Goal: Task Accomplishment & Management: Use online tool/utility

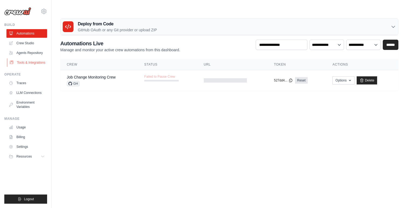
click at [30, 61] on link "Tools & Integrations" at bounding box center [27, 62] width 41 height 9
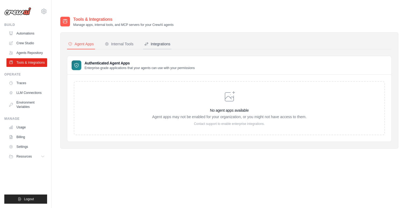
click at [161, 39] on button "Integrations" at bounding box center [157, 44] width 28 height 10
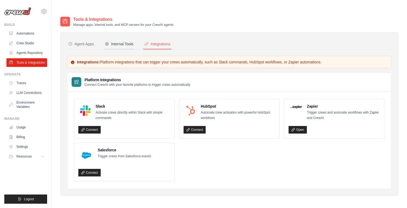
click at [117, 39] on button "Internal Tools" at bounding box center [119, 44] width 31 height 10
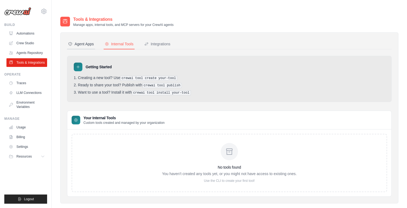
click at [89, 41] on div "Agent Apps" at bounding box center [81, 43] width 26 height 5
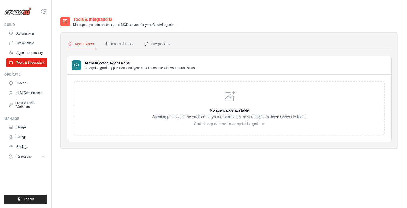
click at [223, 108] on h3 "No agent apps available" at bounding box center [229, 110] width 155 height 5
click at [27, 53] on link "Agents Repository" at bounding box center [27, 53] width 41 height 9
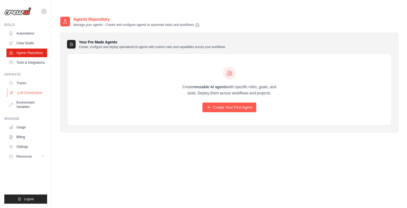
click at [27, 91] on link "LLM Connections" at bounding box center [27, 92] width 41 height 9
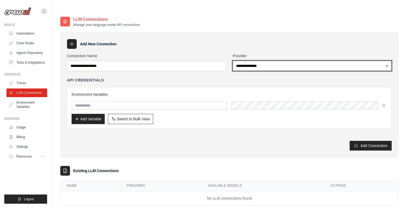
click at [251, 61] on select "**********" at bounding box center [312, 66] width 159 height 10
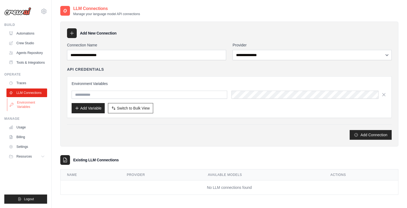
click at [30, 101] on link "Environment Variables" at bounding box center [27, 104] width 41 height 13
click at [20, 128] on link "Usage" at bounding box center [27, 127] width 41 height 9
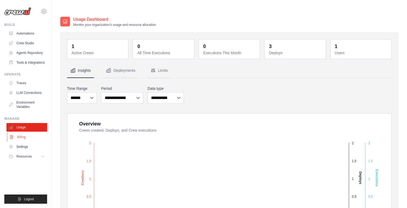
click at [20, 136] on link "Billing" at bounding box center [27, 137] width 41 height 9
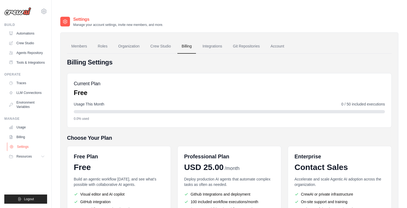
click at [19, 147] on link "Settings" at bounding box center [27, 146] width 41 height 9
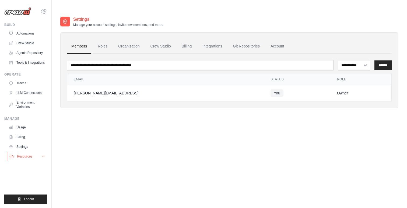
click at [19, 156] on span "Resources" at bounding box center [24, 156] width 15 height 4
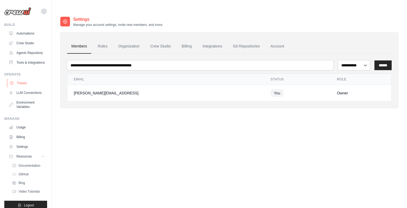
click at [23, 84] on link "Traces" at bounding box center [27, 83] width 41 height 9
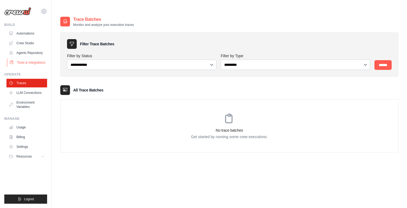
click at [23, 61] on link "Tools & Integrations" at bounding box center [27, 62] width 41 height 9
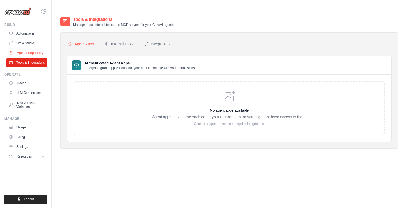
click at [22, 50] on link "Agents Repository" at bounding box center [27, 53] width 41 height 9
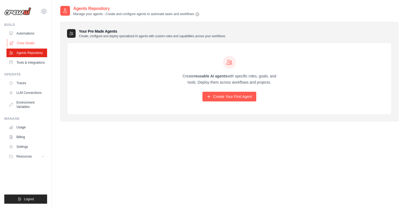
click at [21, 42] on link "Crew Studio" at bounding box center [27, 43] width 41 height 9
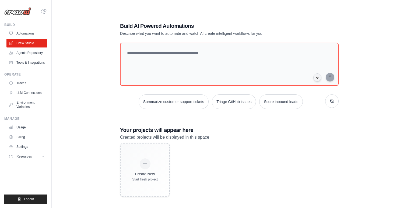
scroll to position [11, 0]
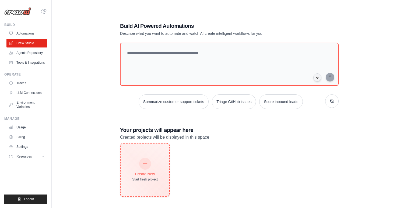
click at [141, 158] on div "Create New Start fresh project" at bounding box center [145, 169] width 26 height 23
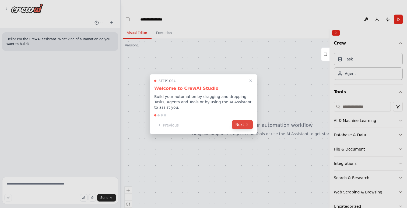
click at [240, 126] on button "Next" at bounding box center [242, 124] width 21 height 9
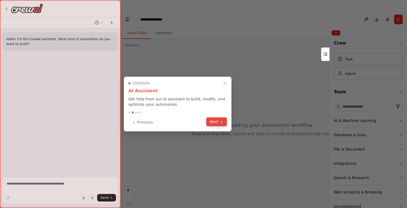
click at [215, 122] on button "Next" at bounding box center [216, 121] width 21 height 9
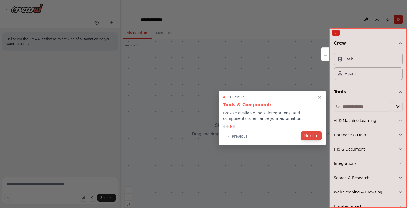
click at [310, 136] on button "Next" at bounding box center [311, 135] width 21 height 9
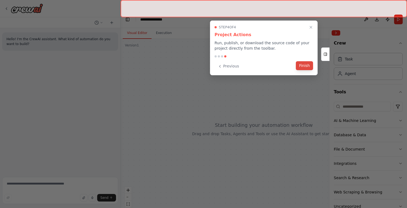
click at [301, 68] on button "Finish" at bounding box center [304, 65] width 17 height 9
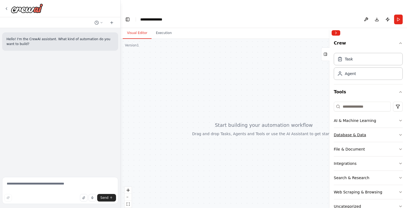
scroll to position [14, 0]
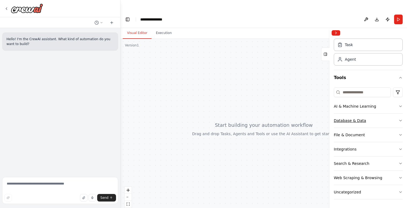
click at [398, 120] on button "Database & Data" at bounding box center [368, 120] width 69 height 14
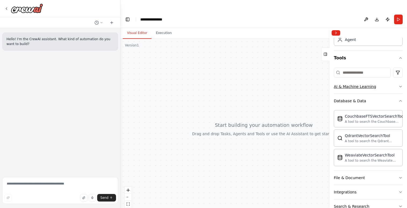
scroll to position [32, 0]
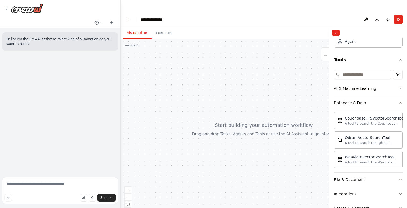
click at [397, 88] on button "AI & Machine Learning" at bounding box center [368, 88] width 69 height 14
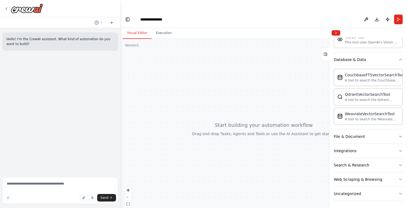
scroll to position [159, 0]
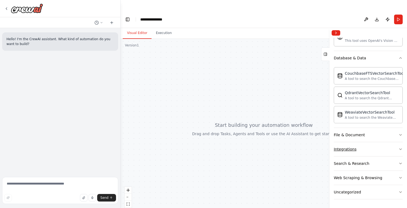
click at [362, 150] on button "Integrations" at bounding box center [368, 149] width 69 height 14
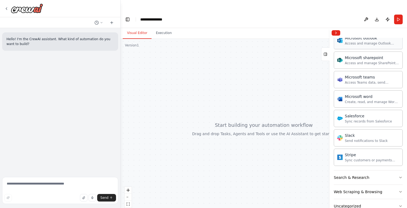
scroll to position [493, 0]
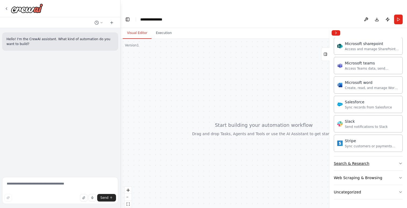
click at [348, 160] on button "Search & Research" at bounding box center [368, 163] width 69 height 14
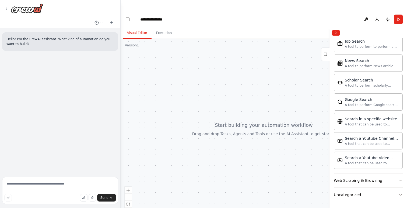
scroll to position [769, 0]
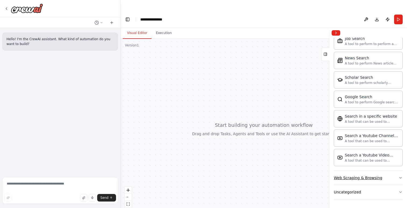
click at [350, 179] on div "Web Scraping & Browsing" at bounding box center [358, 177] width 49 height 5
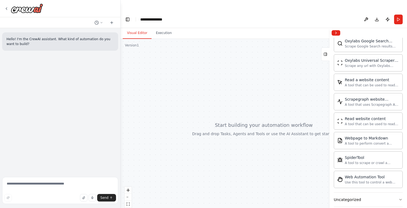
scroll to position [1064, 0]
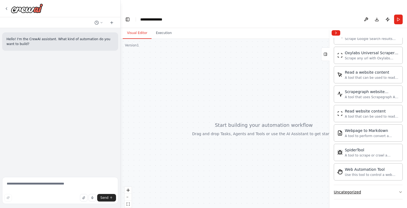
click at [356, 193] on div "Uncategorized" at bounding box center [347, 191] width 27 height 5
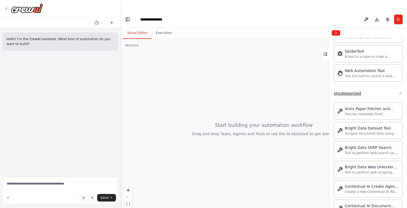
scroll to position [1162, 0]
click at [364, 79] on div "Web Automation Tool Use this tool to control a web browser and interact with we…" at bounding box center [368, 73] width 69 height 17
click at [362, 74] on div "Use this tool to control a web browser and interact with websites using natural…" at bounding box center [372, 76] width 54 height 4
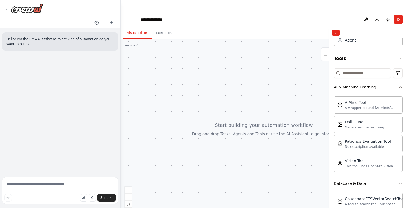
scroll to position [0, 0]
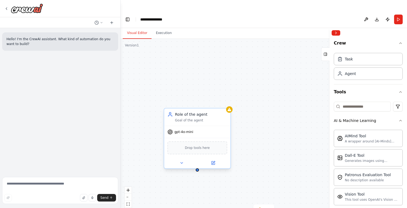
click at [190, 130] on span "gpt-4o-mini" at bounding box center [184, 132] width 19 height 4
click at [196, 145] on span "Drop tools here" at bounding box center [197, 147] width 25 height 5
click at [197, 142] on div "Drop tools here" at bounding box center [198, 147] width 60 height 13
click at [182, 160] on button at bounding box center [182, 163] width 30 height 6
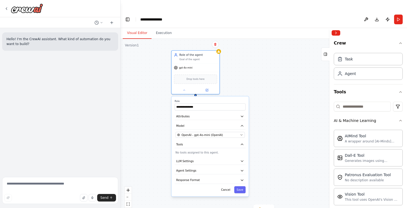
drag, startPoint x: 230, startPoint y: 123, endPoint x: 233, endPoint y: 49, distance: 74.4
click at [233, 49] on div "**********" at bounding box center [264, 129] width 287 height 180
click at [199, 112] on button "Attributes" at bounding box center [210, 115] width 71 height 7
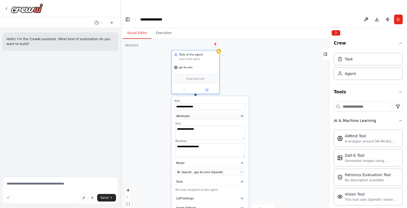
click at [199, 112] on button "Attributes" at bounding box center [210, 115] width 71 height 7
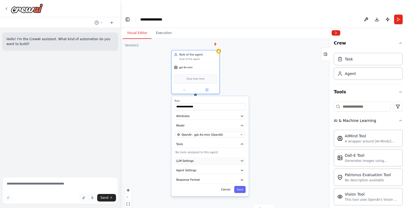
click at [195, 157] on button "LLM Settings" at bounding box center [210, 160] width 71 height 7
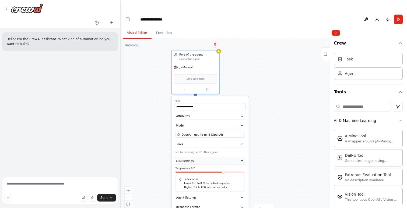
click at [195, 157] on button "LLM Settings" at bounding box center [210, 160] width 71 height 7
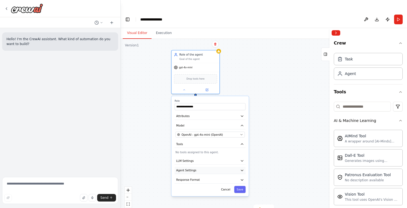
click at [198, 167] on button "Agent Settings" at bounding box center [210, 170] width 71 height 7
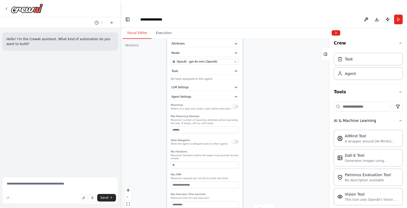
drag, startPoint x: 282, startPoint y: 156, endPoint x: 277, endPoint y: 83, distance: 73.0
click at [277, 83] on div "**********" at bounding box center [264, 129] width 287 height 180
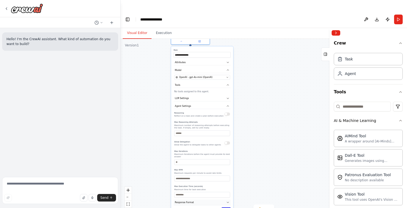
click at [199, 199] on button "Response Format" at bounding box center [202, 202] width 57 height 6
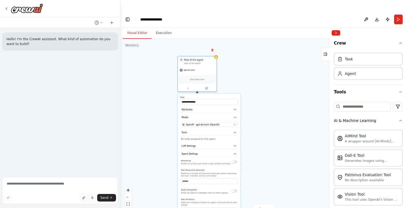
drag, startPoint x: 258, startPoint y: 117, endPoint x: 265, endPoint y: 165, distance: 48.7
click at [265, 165] on div "**********" at bounding box center [264, 129] width 287 height 180
click at [195, 73] on div "Drop tools here" at bounding box center [197, 79] width 39 height 12
click at [207, 87] on icon at bounding box center [207, 88] width 2 height 2
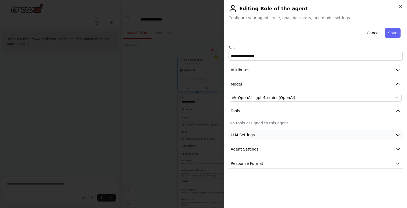
click at [269, 131] on button "LLM Settings" at bounding box center [316, 135] width 174 height 10
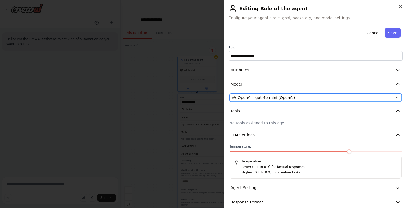
click at [346, 95] on div "OpenAI - gpt-4o-mini (OpenAI)" at bounding box center [312, 97] width 161 height 5
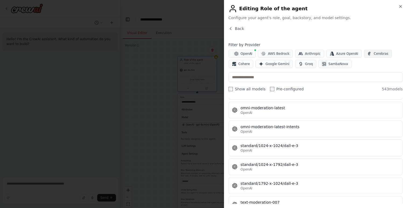
scroll to position [9865, 0]
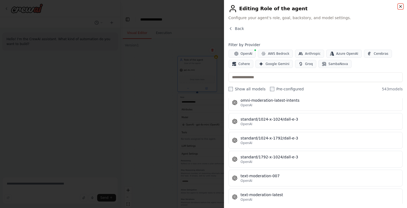
click at [401, 7] on icon "button" at bounding box center [401, 6] width 2 height 2
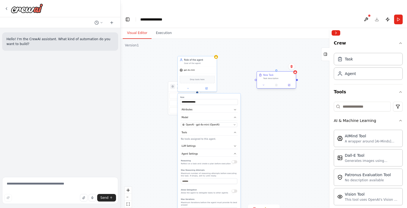
click at [273, 77] on div "Task description" at bounding box center [279, 78] width 31 height 2
click at [290, 84] on icon at bounding box center [290, 85] width 2 height 2
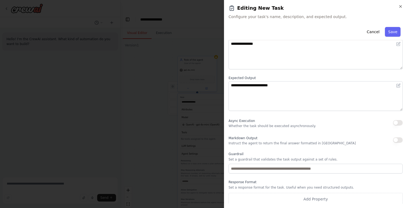
scroll to position [36, 0]
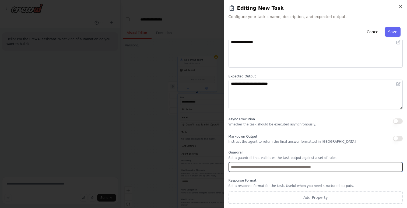
click at [296, 164] on input "text" at bounding box center [316, 167] width 174 height 10
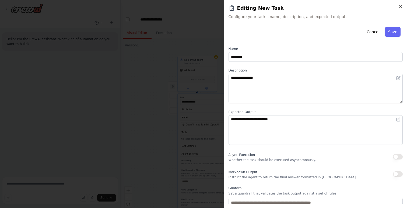
click at [280, 65] on div "**********" at bounding box center [316, 132] width 174 height 214
click at [402, 7] on icon "button" at bounding box center [401, 6] width 4 height 4
